Goal: Task Accomplishment & Management: Complete application form

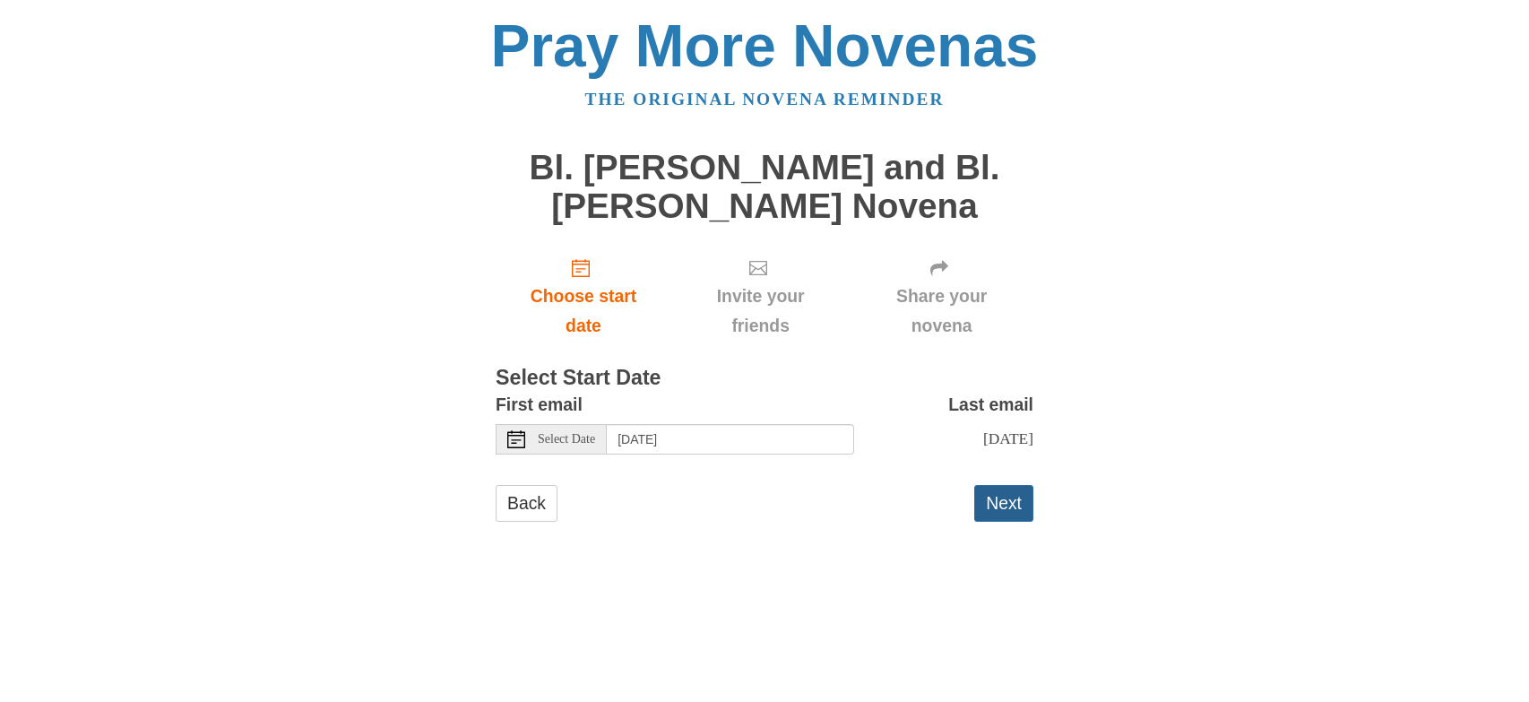
click at [990, 505] on button "Next" at bounding box center [1003, 503] width 59 height 37
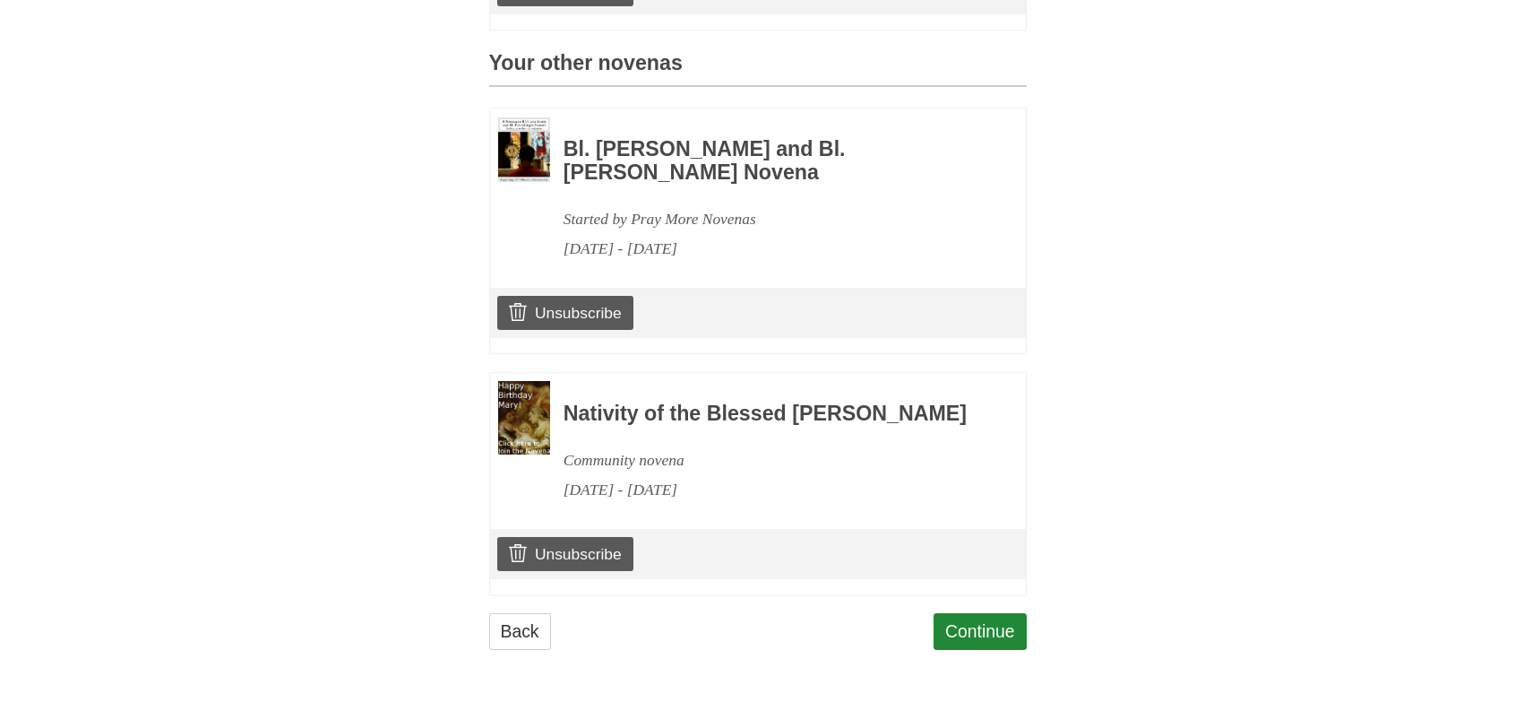
scroll to position [833, 0]
click at [1004, 625] on link "Continue" at bounding box center [980, 631] width 93 height 37
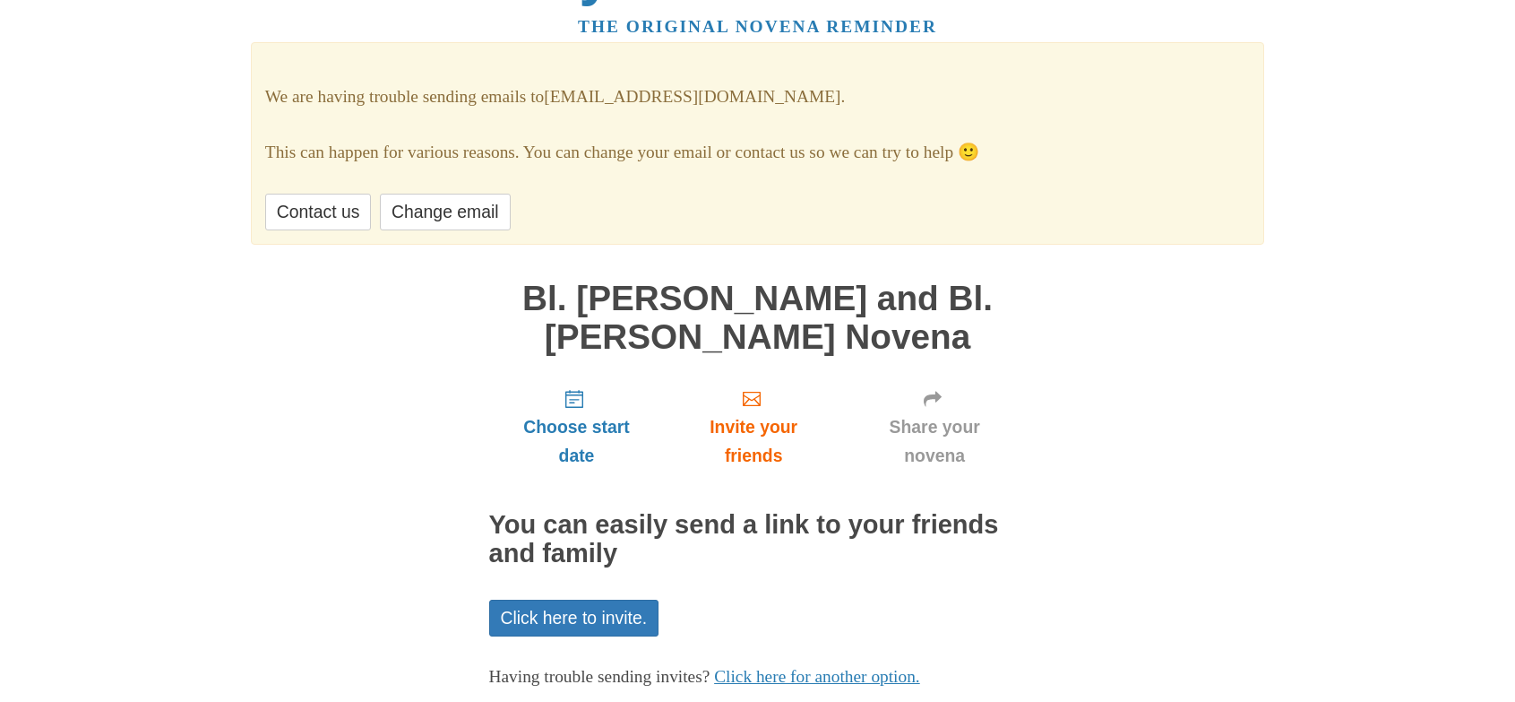
scroll to position [177, 0]
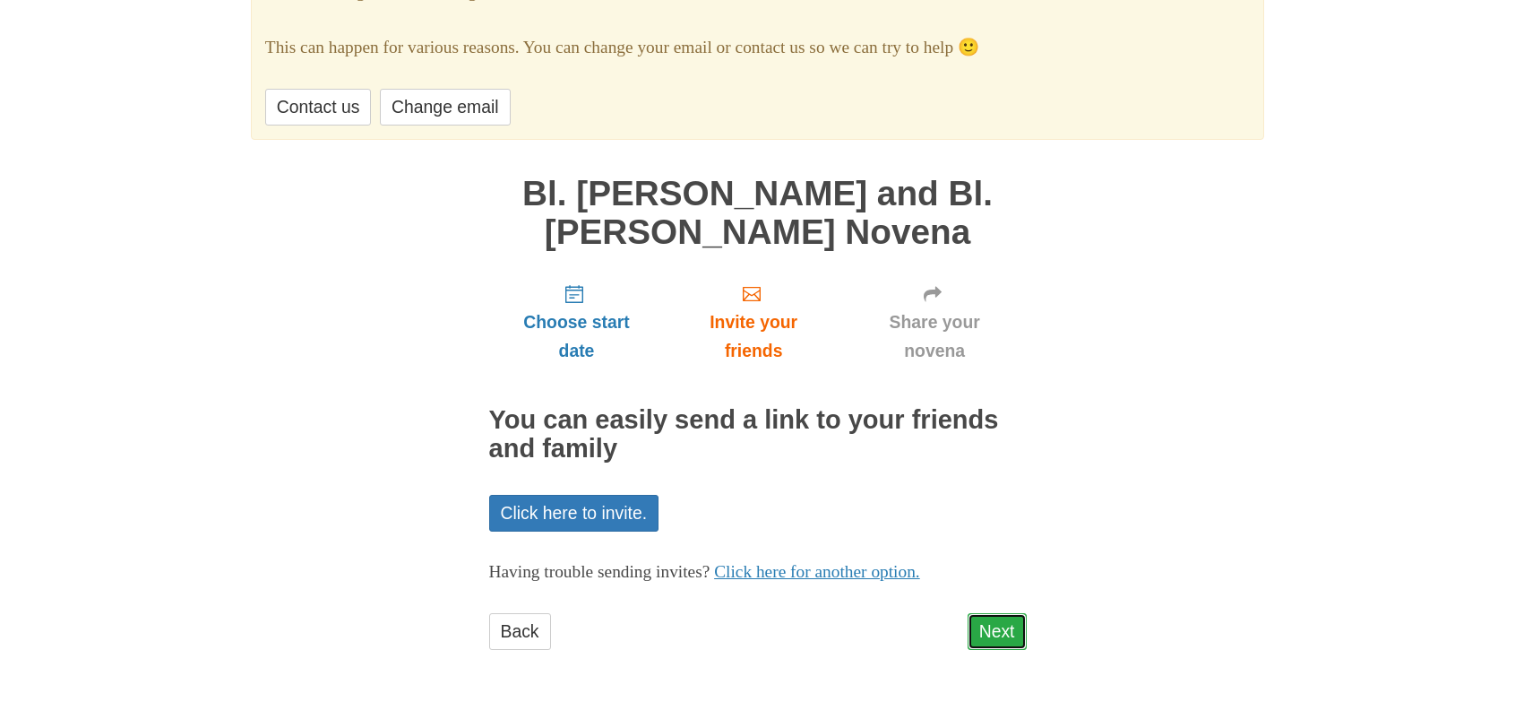
click at [993, 626] on link "Next" at bounding box center [997, 631] width 59 height 37
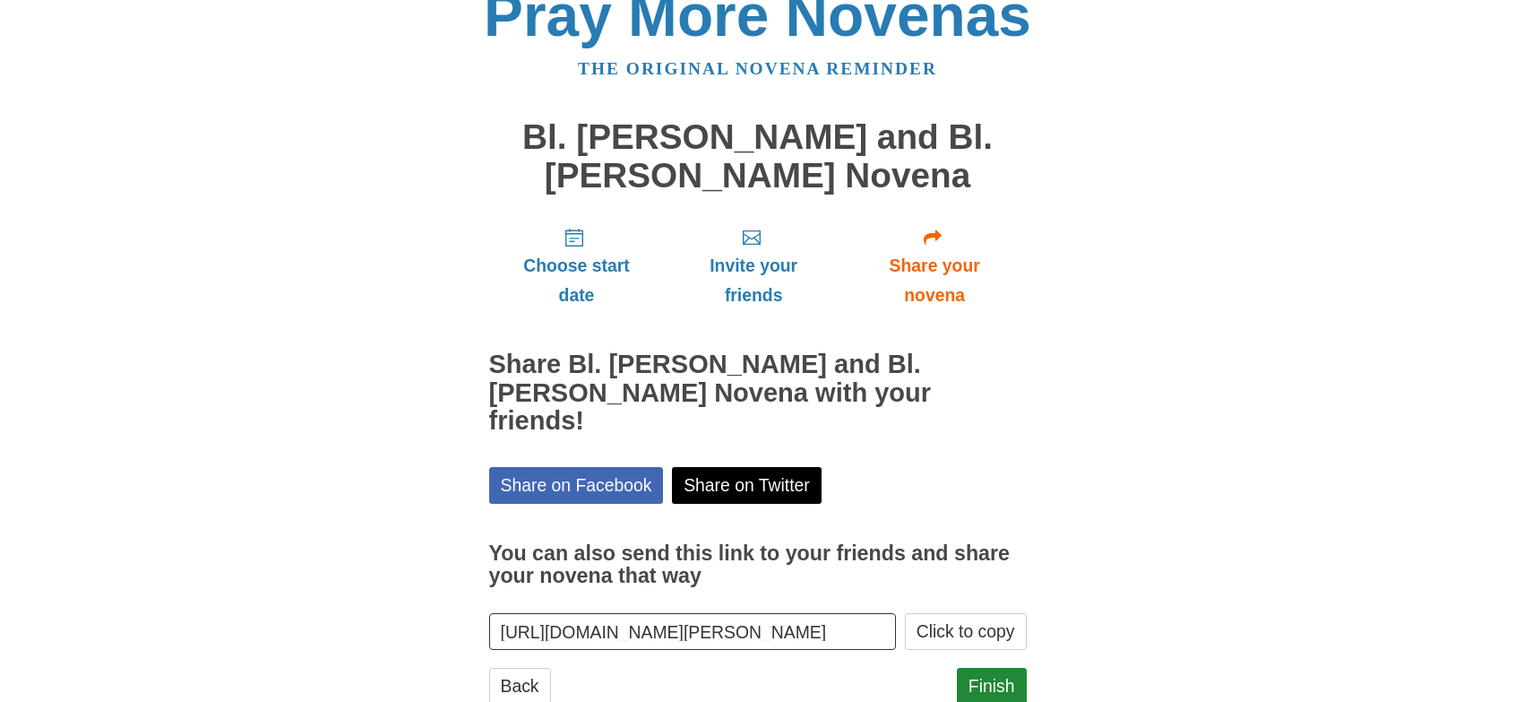
scroll to position [56, 0]
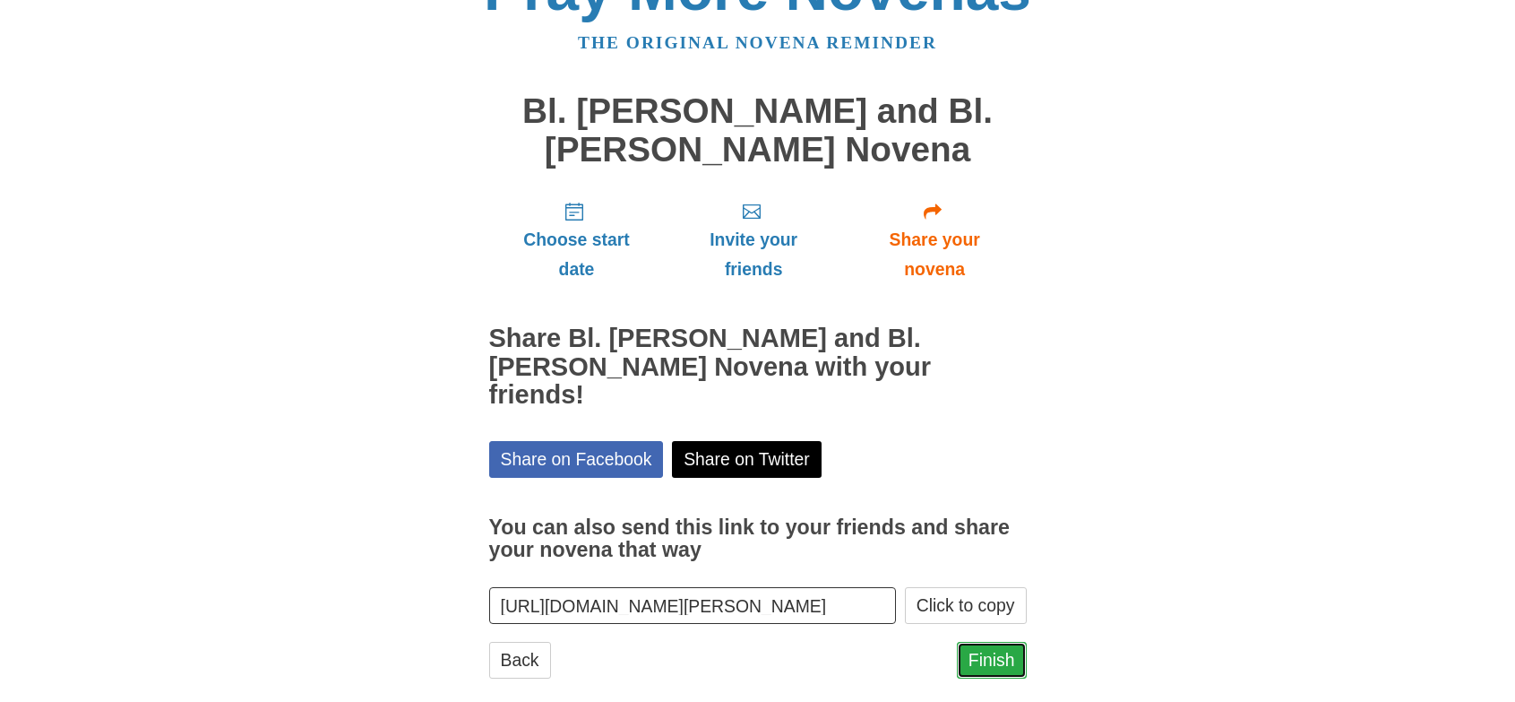
click at [1010, 642] on link "Finish" at bounding box center [992, 660] width 70 height 37
